Goal: Transaction & Acquisition: Purchase product/service

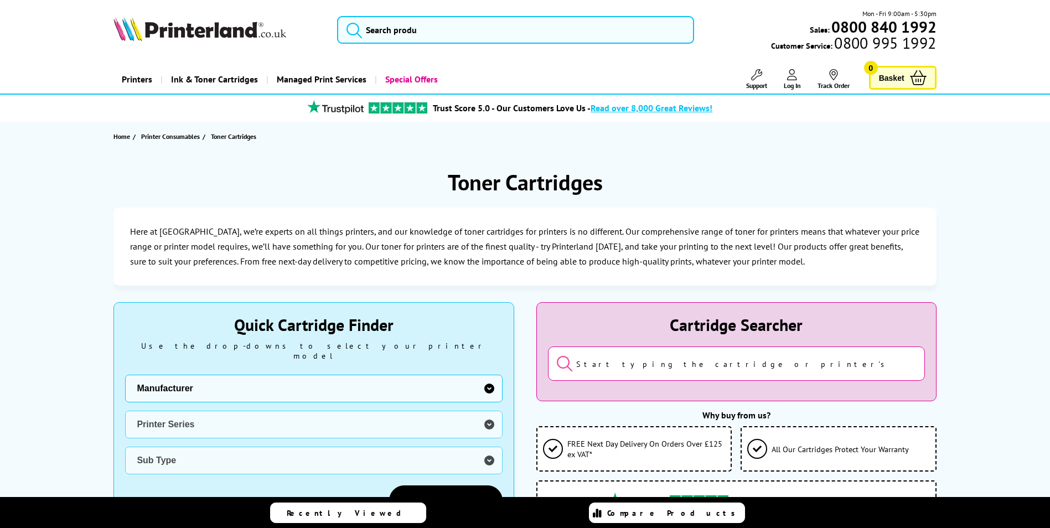
click at [254, 375] on select "Manufacturer Brother Canon Dell Dymo Epson HP Kodak Konica Minolta Kyocera Lexm…" at bounding box center [313, 389] width 377 height 28
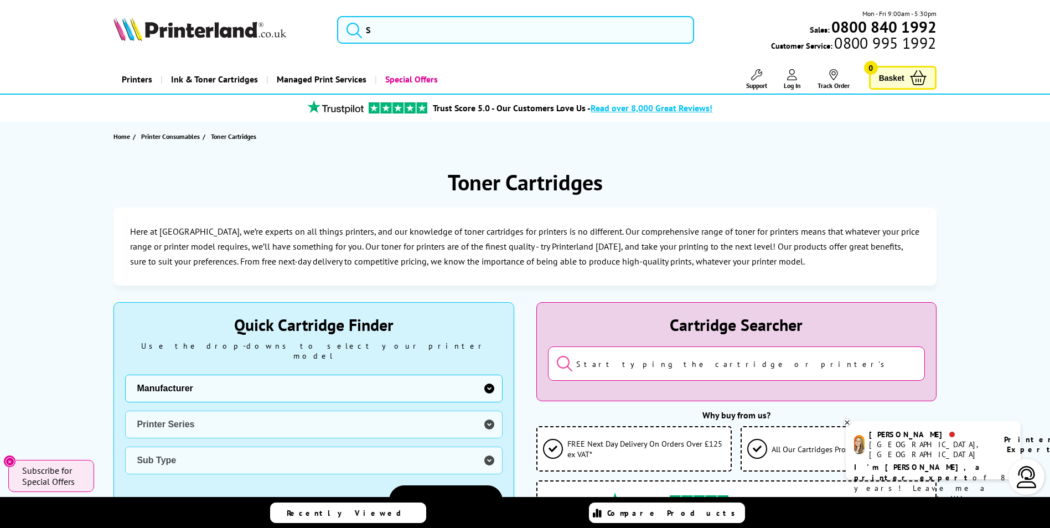
select select "1553"
click at [125, 375] on select "Manufacturer Brother Canon Dell Dymo Epson HP Kodak Konica Minolta Kyocera Lexm…" at bounding box center [313, 389] width 377 height 28
click at [195, 412] on select "Printer Series ECOSYS Series FS Series TASKalfa Series" at bounding box center [313, 425] width 377 height 28
select select "33310"
click at [125, 411] on select "Printer Series ECOSYS Series FS Series TASKalfa Series" at bounding box center [313, 425] width 377 height 28
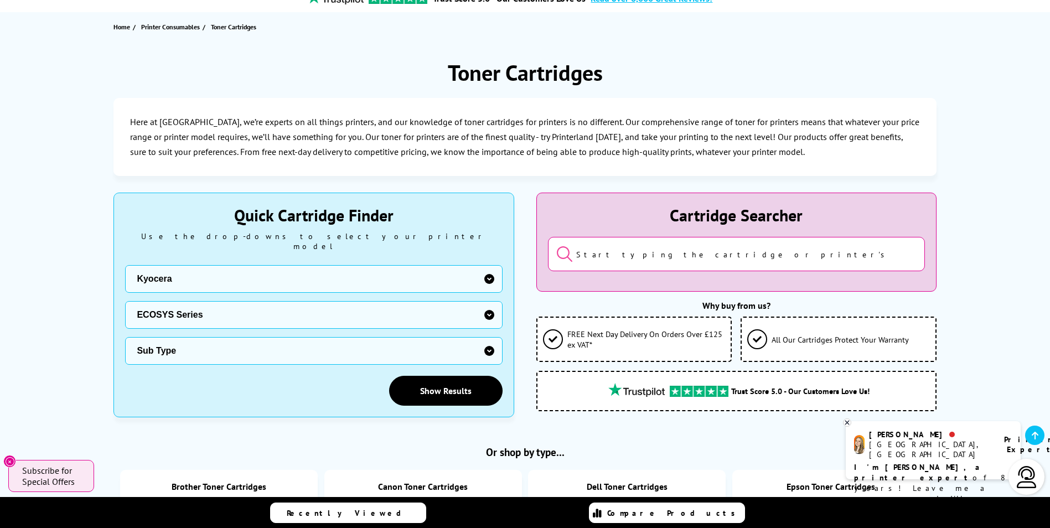
scroll to position [111, 0]
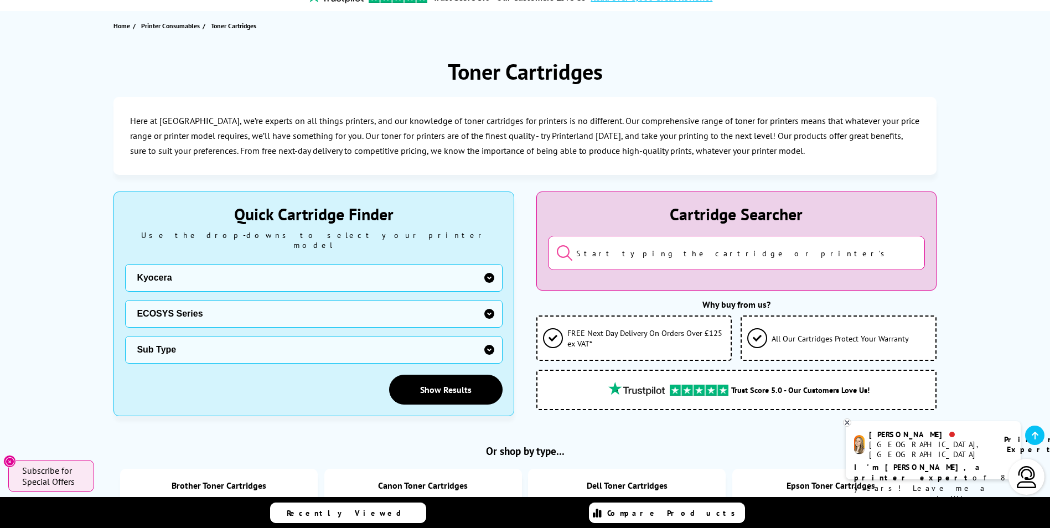
click at [194, 341] on select "Sub Type Kyocera ECOSYS FS-C8520MFP Kyocera ECOSYS FS-C8525MFP Kyocera ECOSYS M…" at bounding box center [313, 350] width 377 height 28
select select "38882"
click at [125, 336] on select "Sub Type Kyocera ECOSYS FS-C8520MFP Kyocera ECOSYS FS-C8525MFP Kyocera ECOSYS M…" at bounding box center [313, 350] width 377 height 28
click at [448, 379] on link "Show Results" at bounding box center [445, 390] width 113 height 30
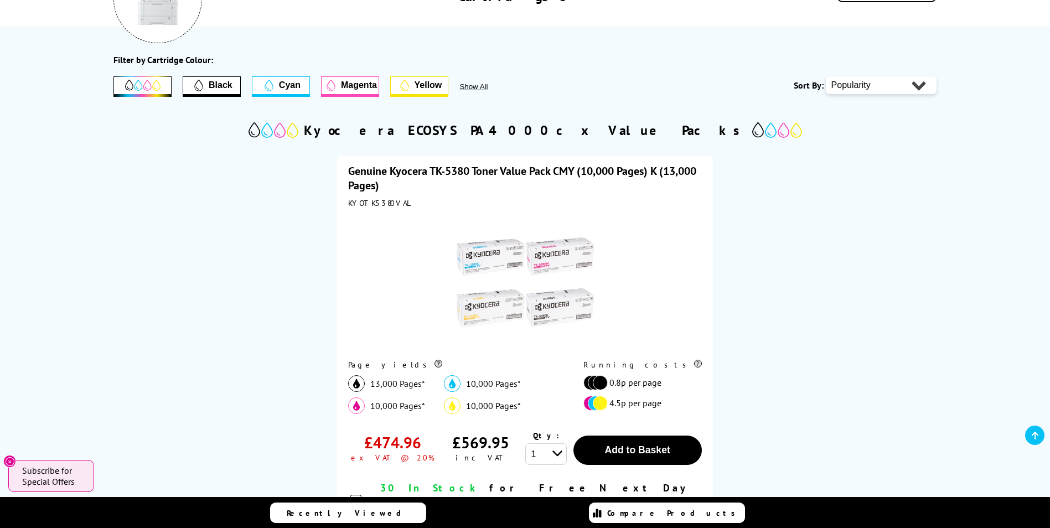
scroll to position [221, 0]
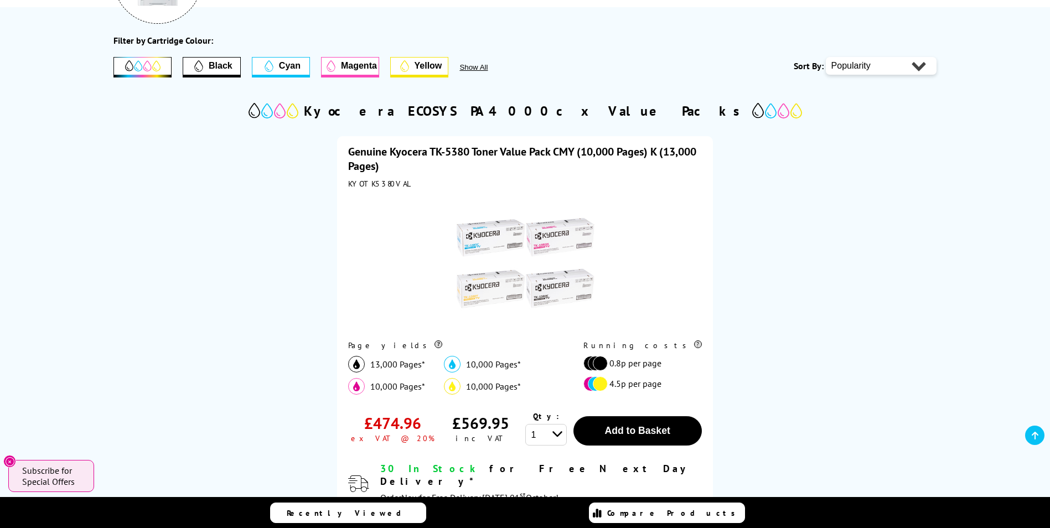
click at [483, 67] on span "Show All" at bounding box center [488, 67] width 58 height 8
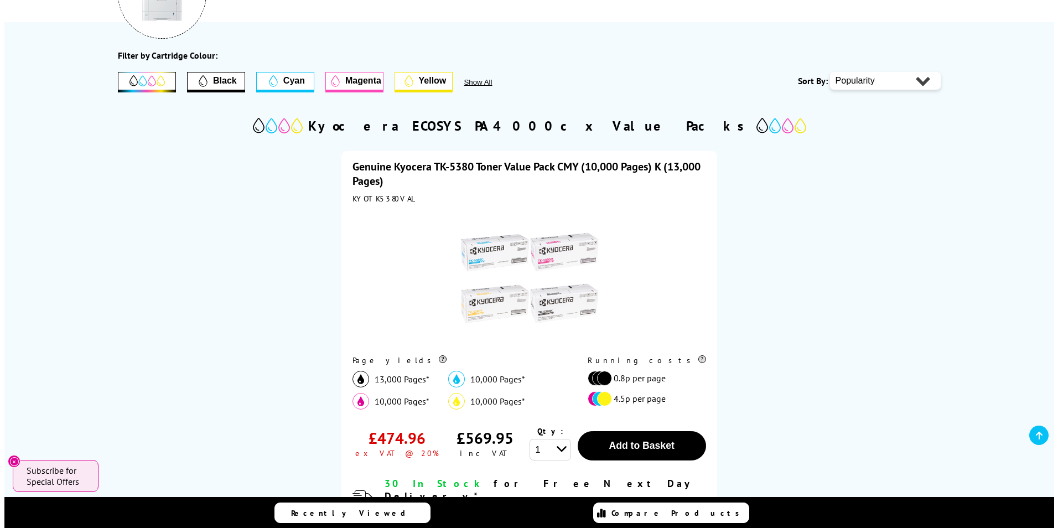
scroll to position [0, 0]
